Goal: Information Seeking & Learning: Learn about a topic

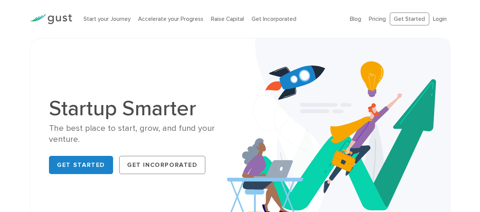
click at [316, 6] on div "Start your Journey Accelerate your Progress Raise Capital Get Incorporated Blog…" at bounding box center [240, 19] width 433 height 38
click at [445, 20] on link "Login" at bounding box center [440, 19] width 14 height 7
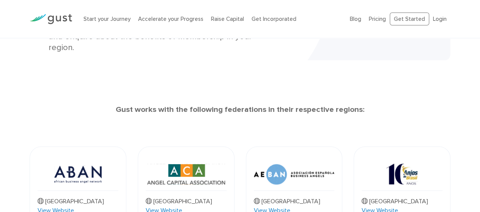
scroll to position [247, 0]
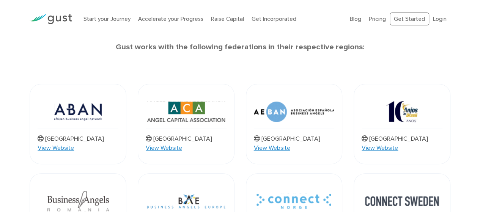
drag, startPoint x: 104, startPoint y: 127, endPoint x: 149, endPoint y: 48, distance: 90.6
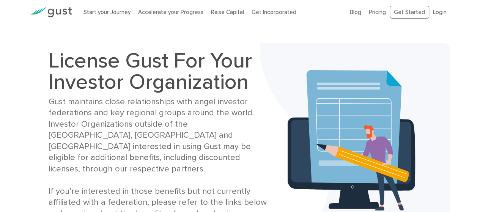
scroll to position [0, 0]
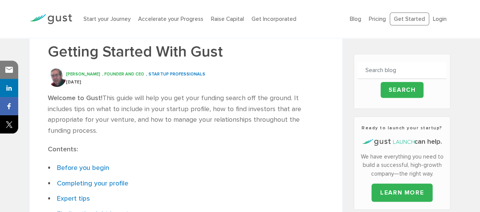
scroll to position [152, 0]
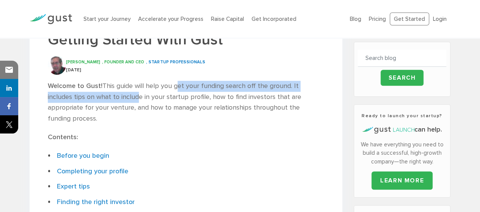
drag, startPoint x: 109, startPoint y: 92, endPoint x: 177, endPoint y: 90, distance: 68.4
click at [177, 90] on p "Welcome to Gust! This guide will help you get your funding search off the groun…" at bounding box center [186, 103] width 277 height 44
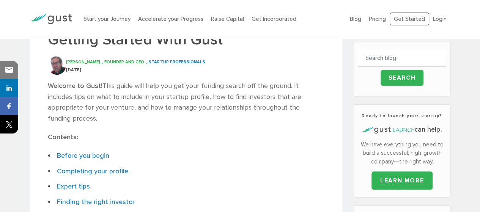
click at [213, 96] on p "Welcome to Gust! This guide will help you get your funding search off the groun…" at bounding box center [186, 103] width 277 height 44
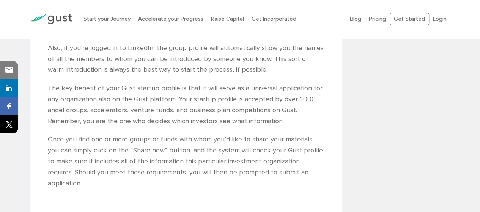
scroll to position [1887, 0]
